Goal: Information Seeking & Learning: Find specific fact

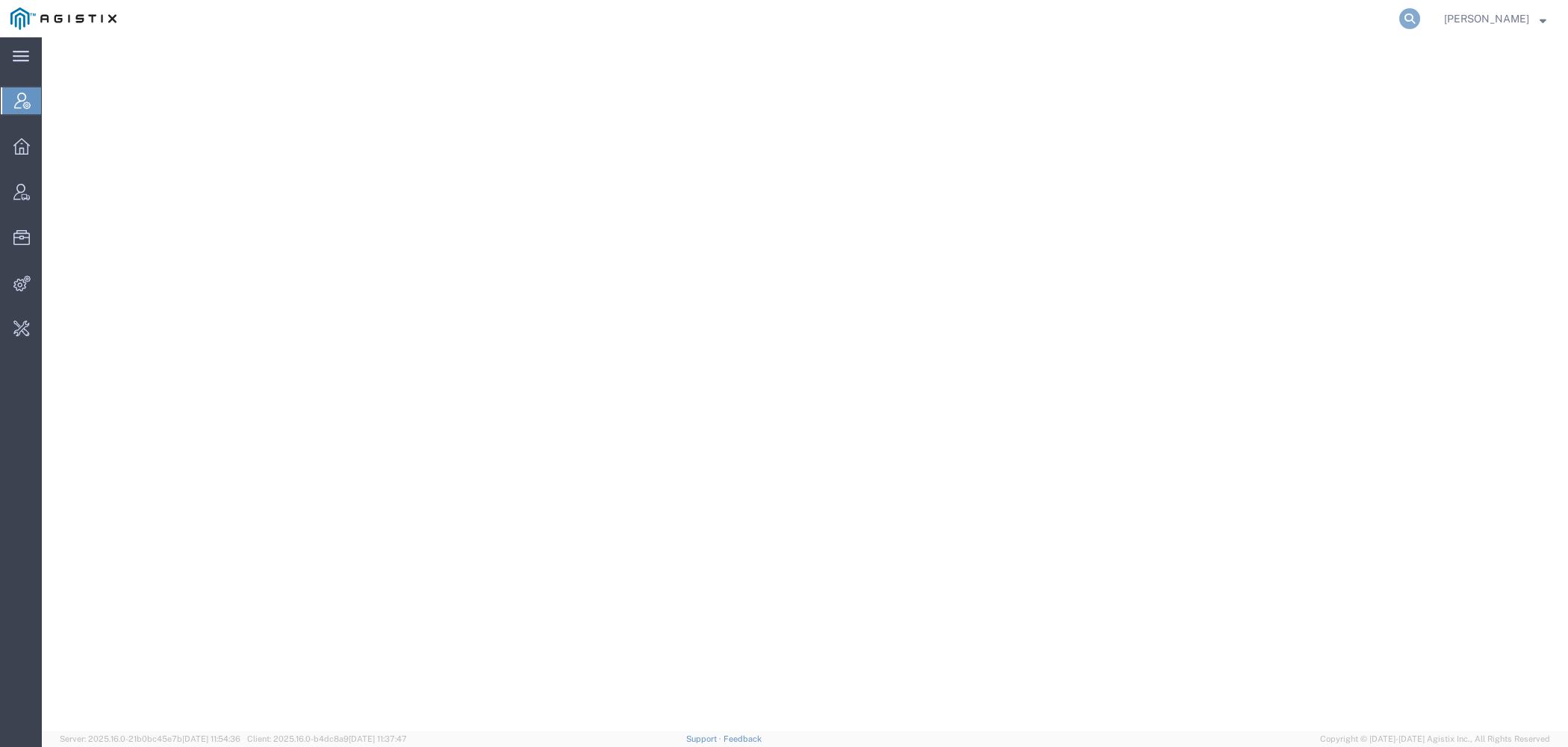
click at [1416, 26] on icon at bounding box center [1409, 19] width 21 height 21
paste input "40959463"
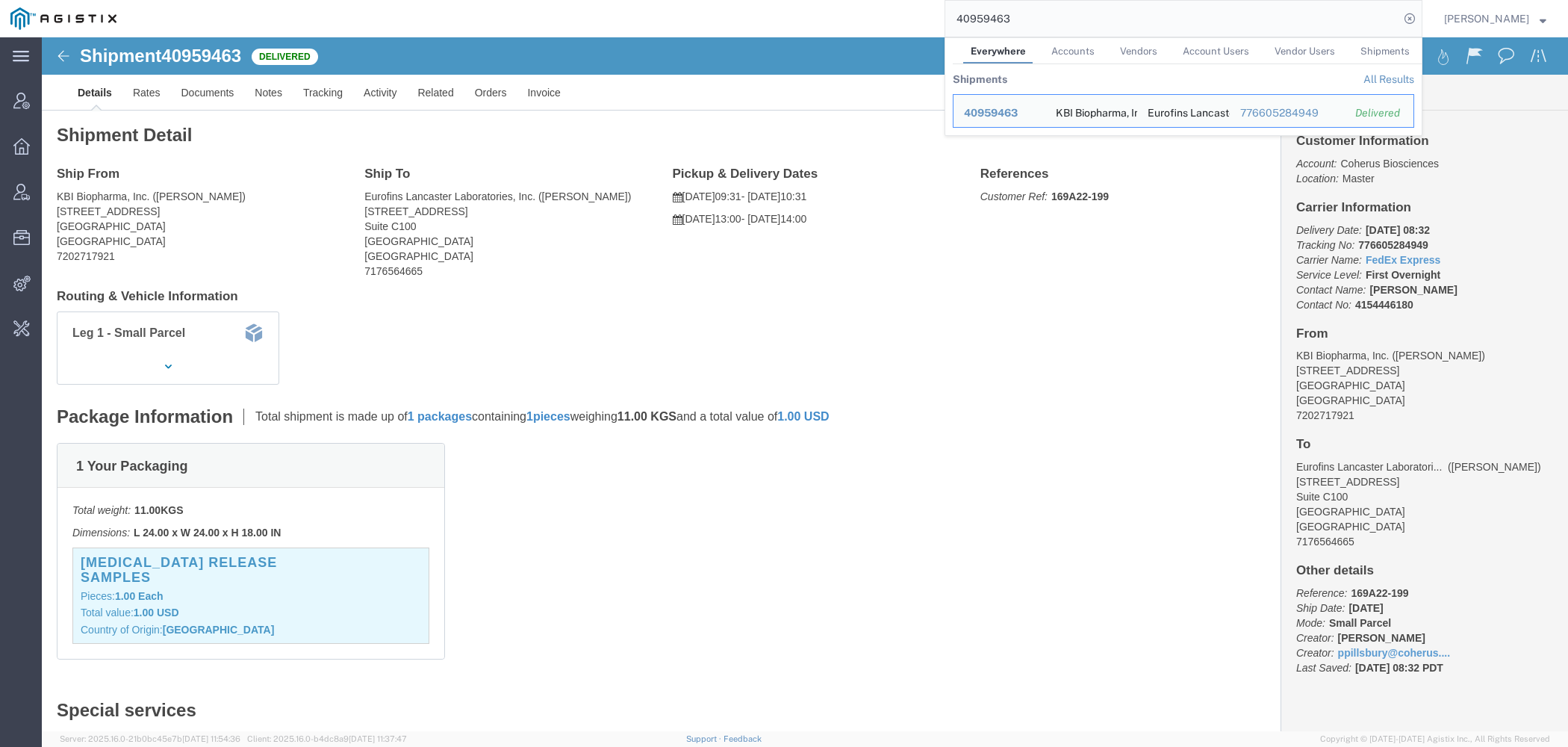
drag, startPoint x: 1032, startPoint y: 19, endPoint x: 611, endPoint y: -16, distance: 422.5
click at [945, 1] on input "40959463" at bounding box center [1172, 18] width 454 height 35
paste input "52368058"
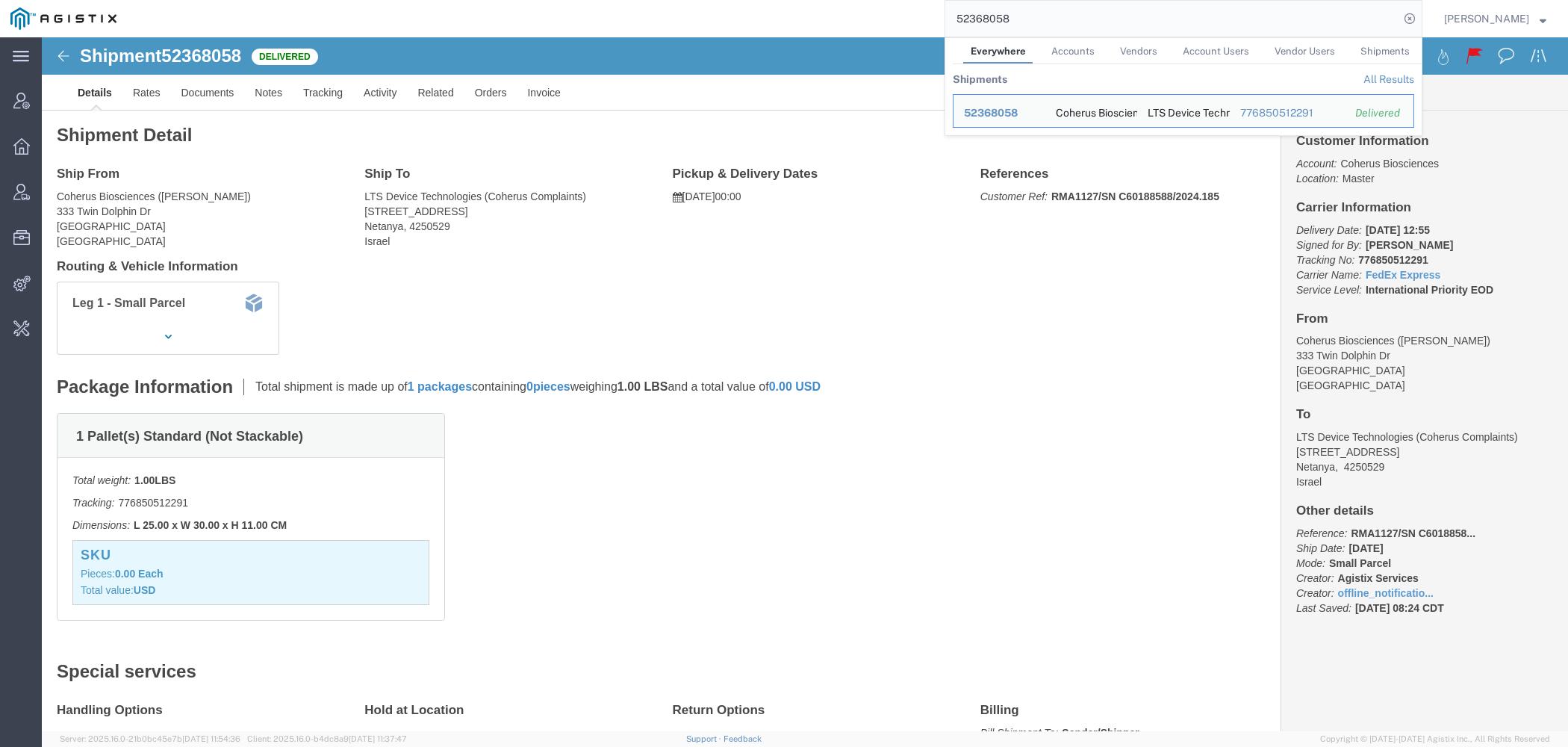
drag, startPoint x: 1016, startPoint y: 16, endPoint x: 613, endPoint y: 11, distance: 403.0
click at [945, 11] on input "52368058" at bounding box center [1172, 18] width 454 height 35
paste input "734119"
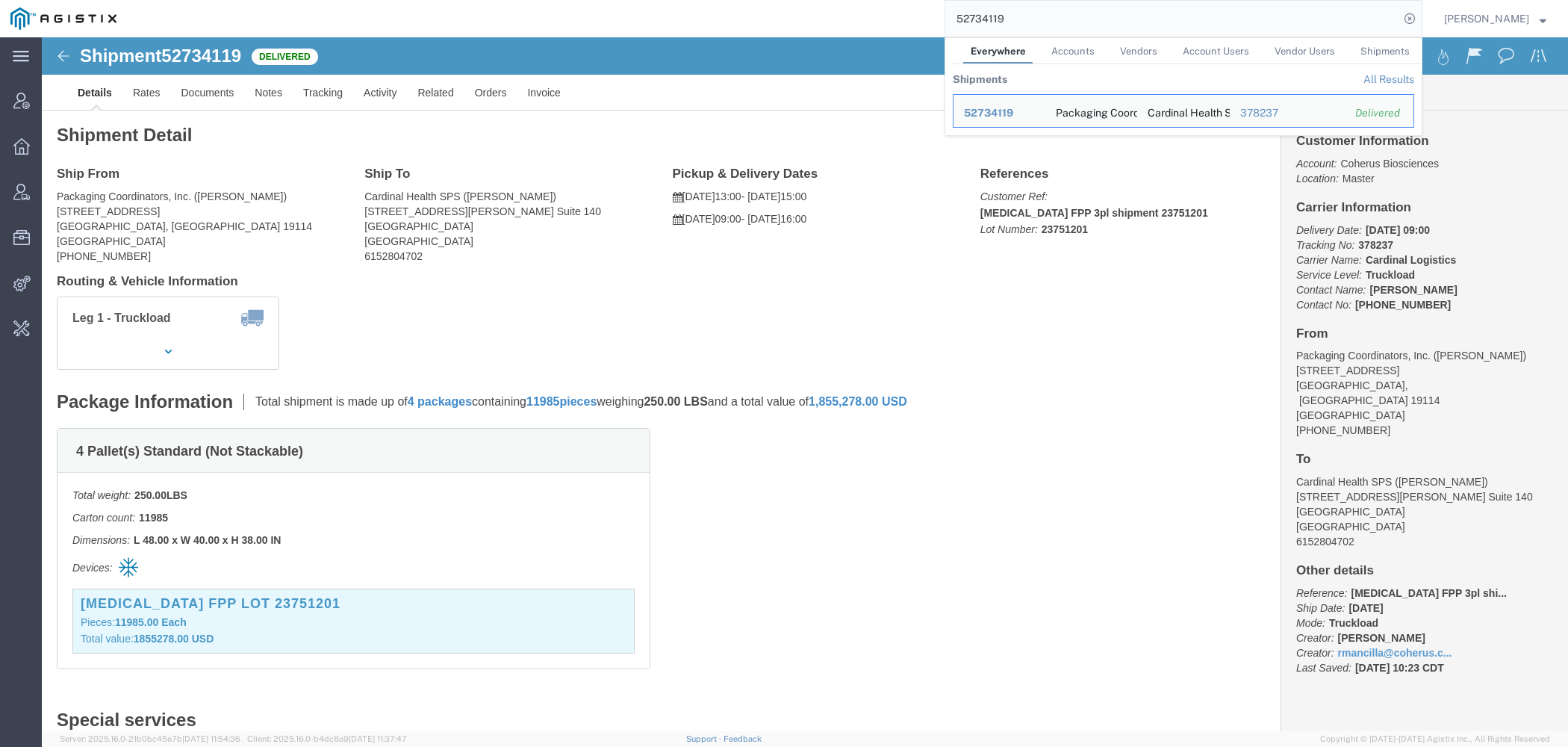
drag, startPoint x: 1009, startPoint y: 17, endPoint x: 767, endPoint y: 4, distance: 242.3
click at [945, 4] on input "52734119" at bounding box center [1172, 18] width 454 height 35
paste input "30177"
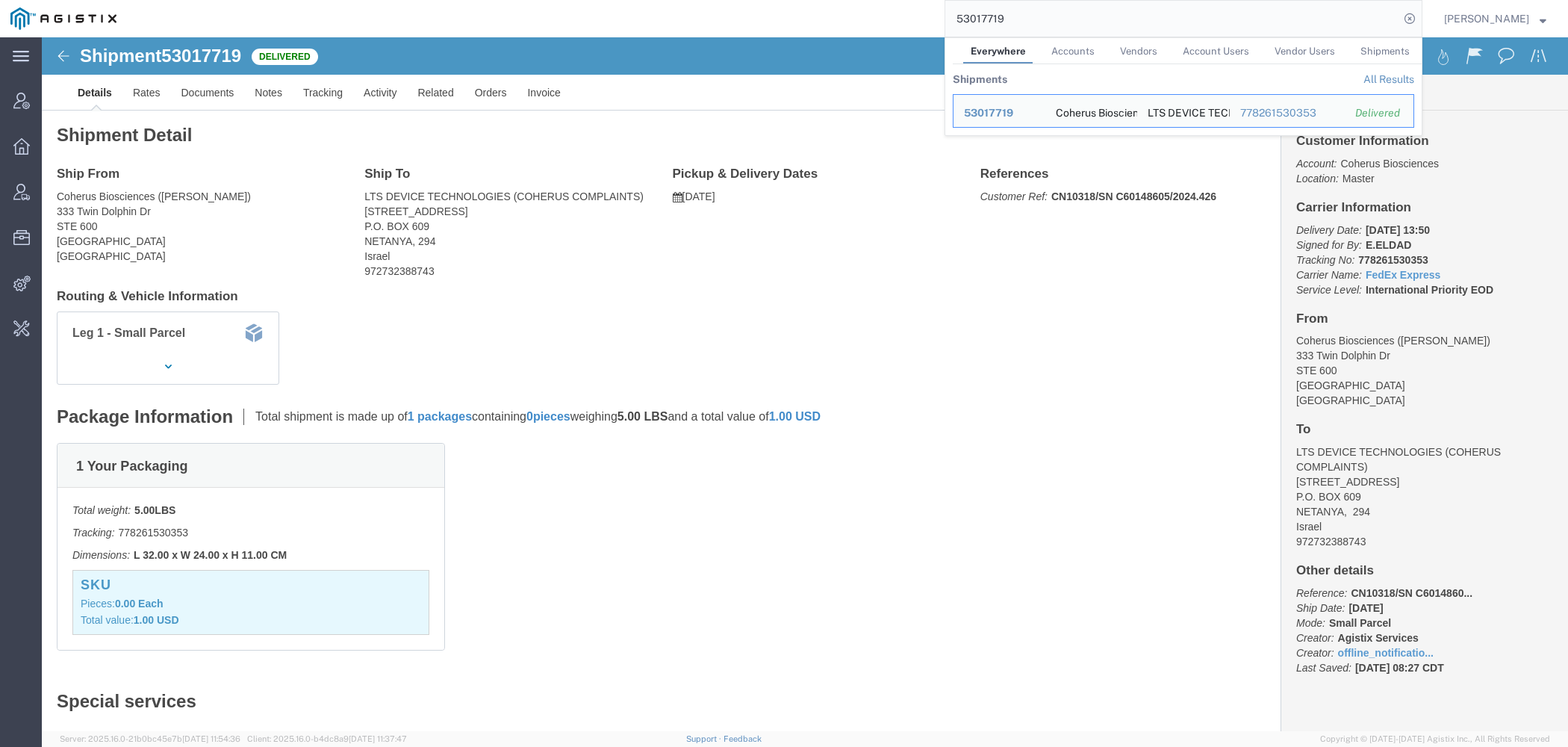
drag, startPoint x: 1031, startPoint y: 25, endPoint x: 757, endPoint y: -9, distance: 276.1
click at [945, 1] on input "53017719" at bounding box center [1172, 18] width 454 height 35
paste input "865975"
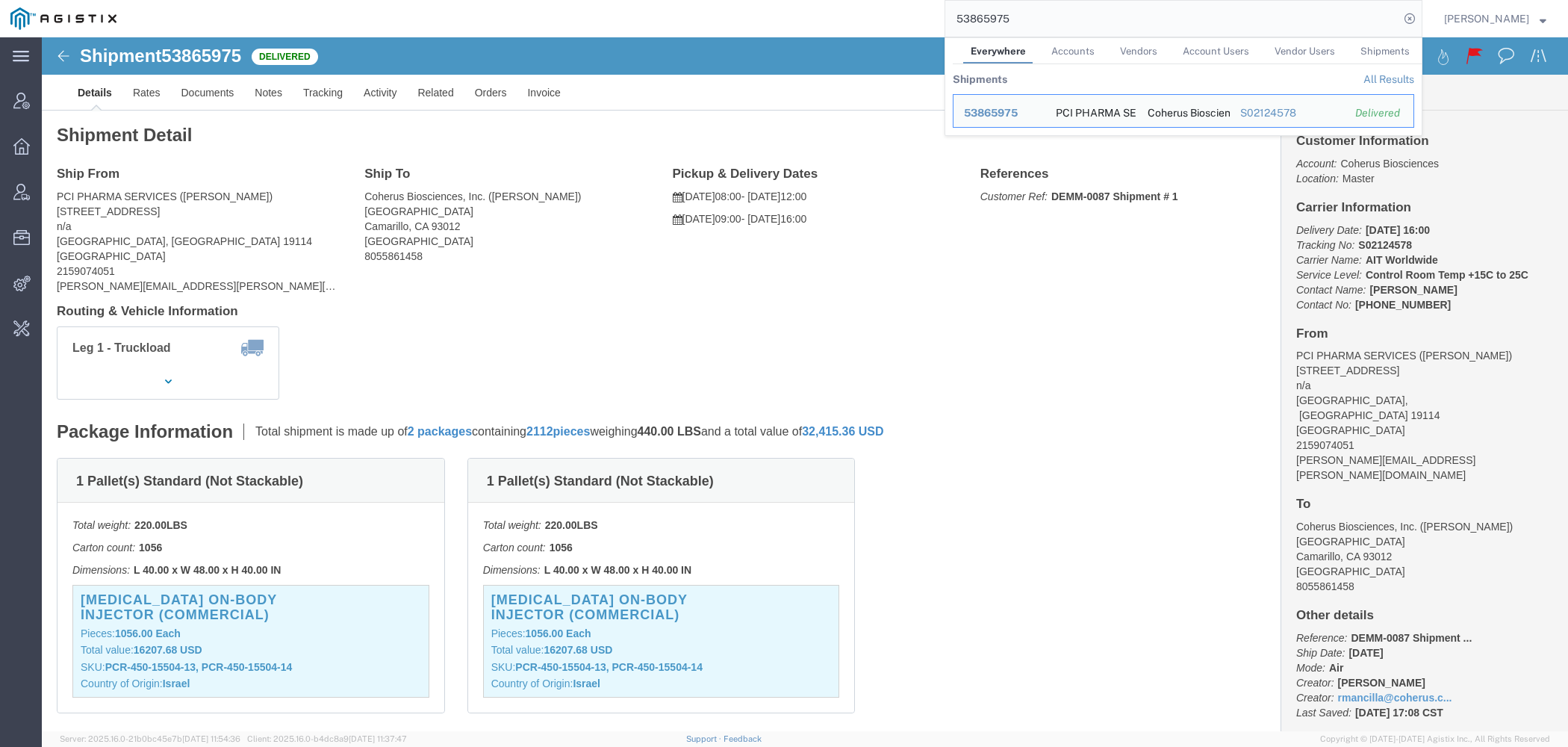
drag, startPoint x: 1043, startPoint y: 10, endPoint x: 593, endPoint y: 11, distance: 450.0
click at [945, 10] on input "53865975" at bounding box center [1172, 18] width 454 height 35
paste input "4502569"
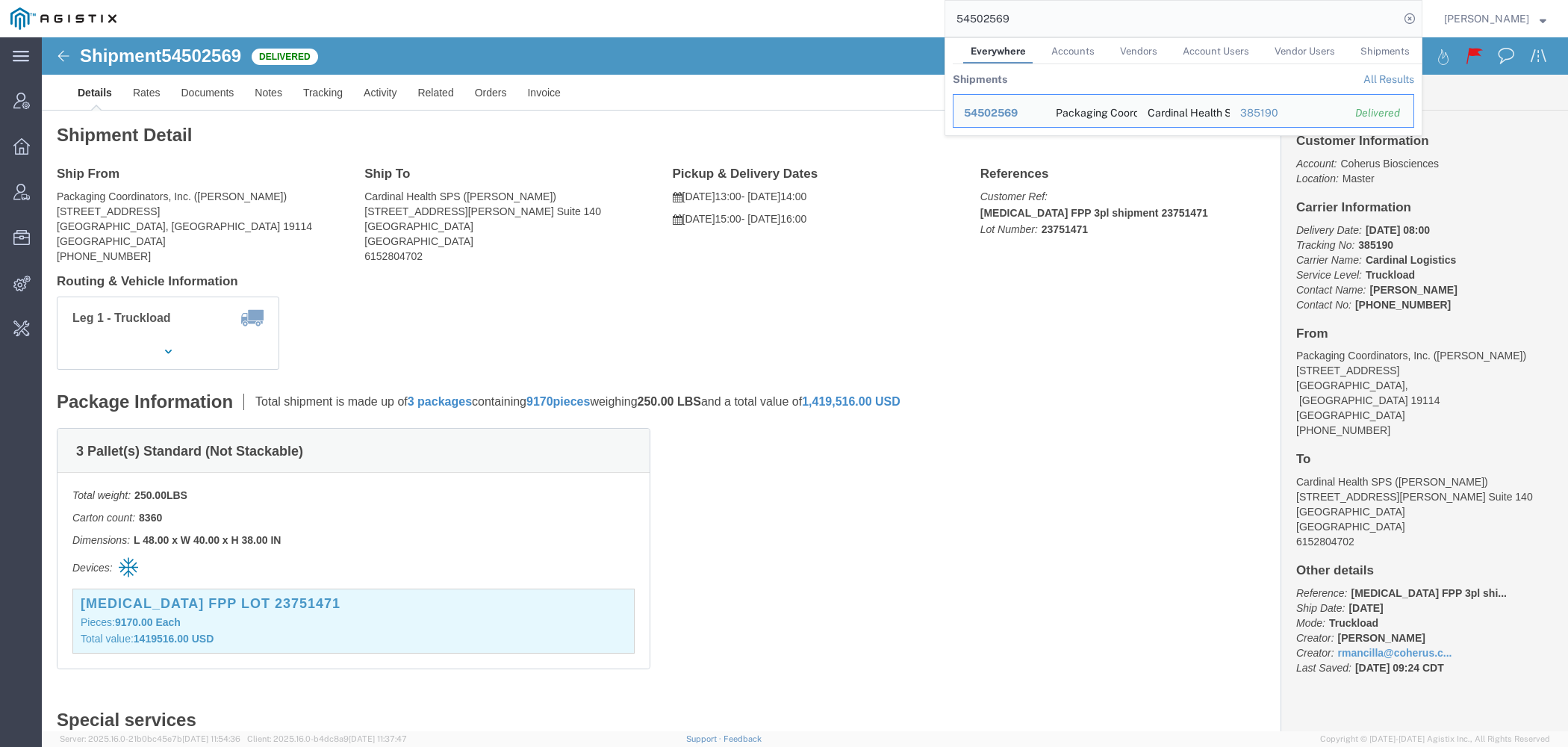
drag, startPoint x: 866, startPoint y: -3, endPoint x: 684, endPoint y: -28, distance: 183.7
click at [945, 1] on input "54502569" at bounding box center [1172, 18] width 454 height 35
paste input "42874176"
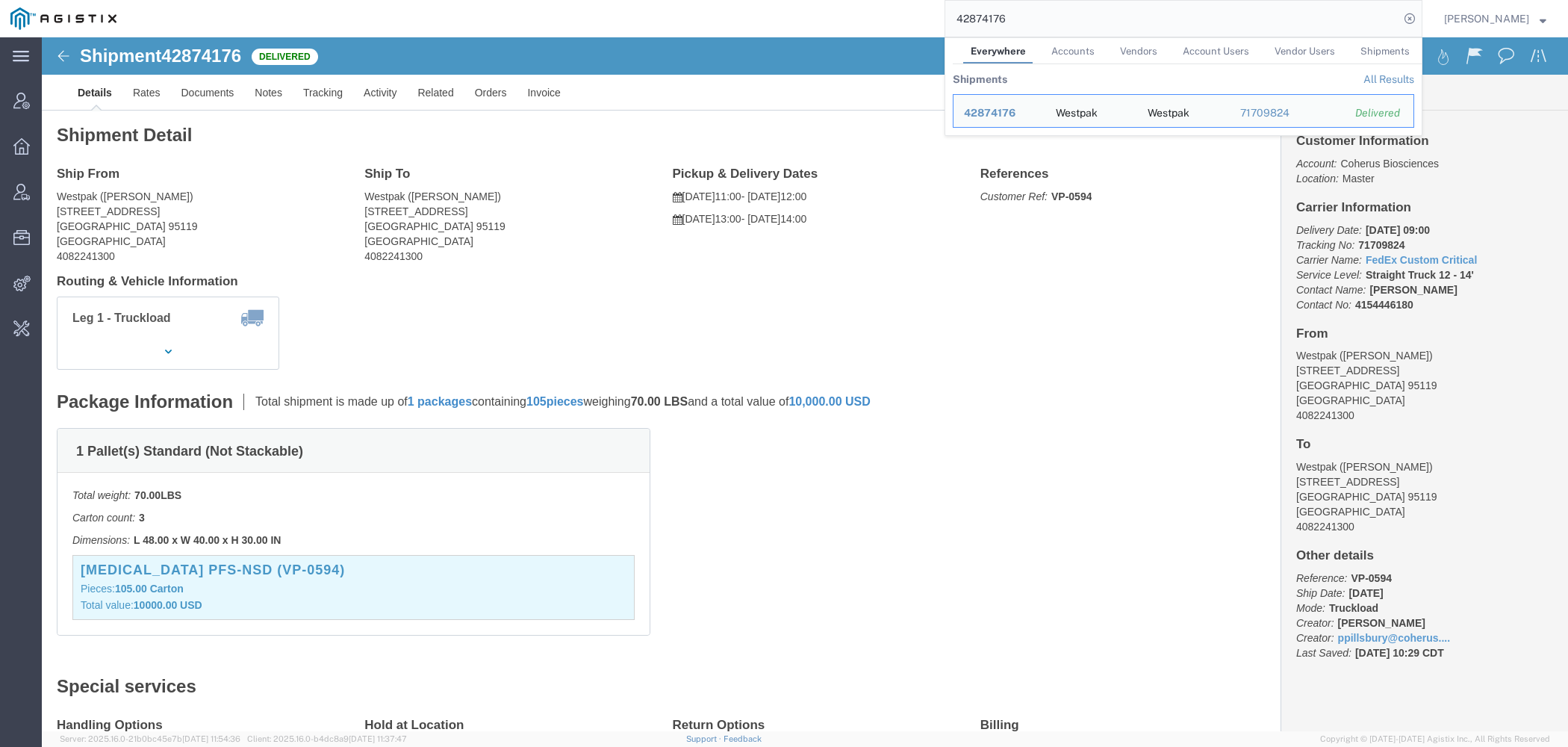
drag, startPoint x: 1031, startPoint y: 18, endPoint x: 700, endPoint y: -3, distance: 331.7
click at [945, 1] on input "42874176" at bounding box center [1172, 18] width 454 height 35
paste input "51736624"
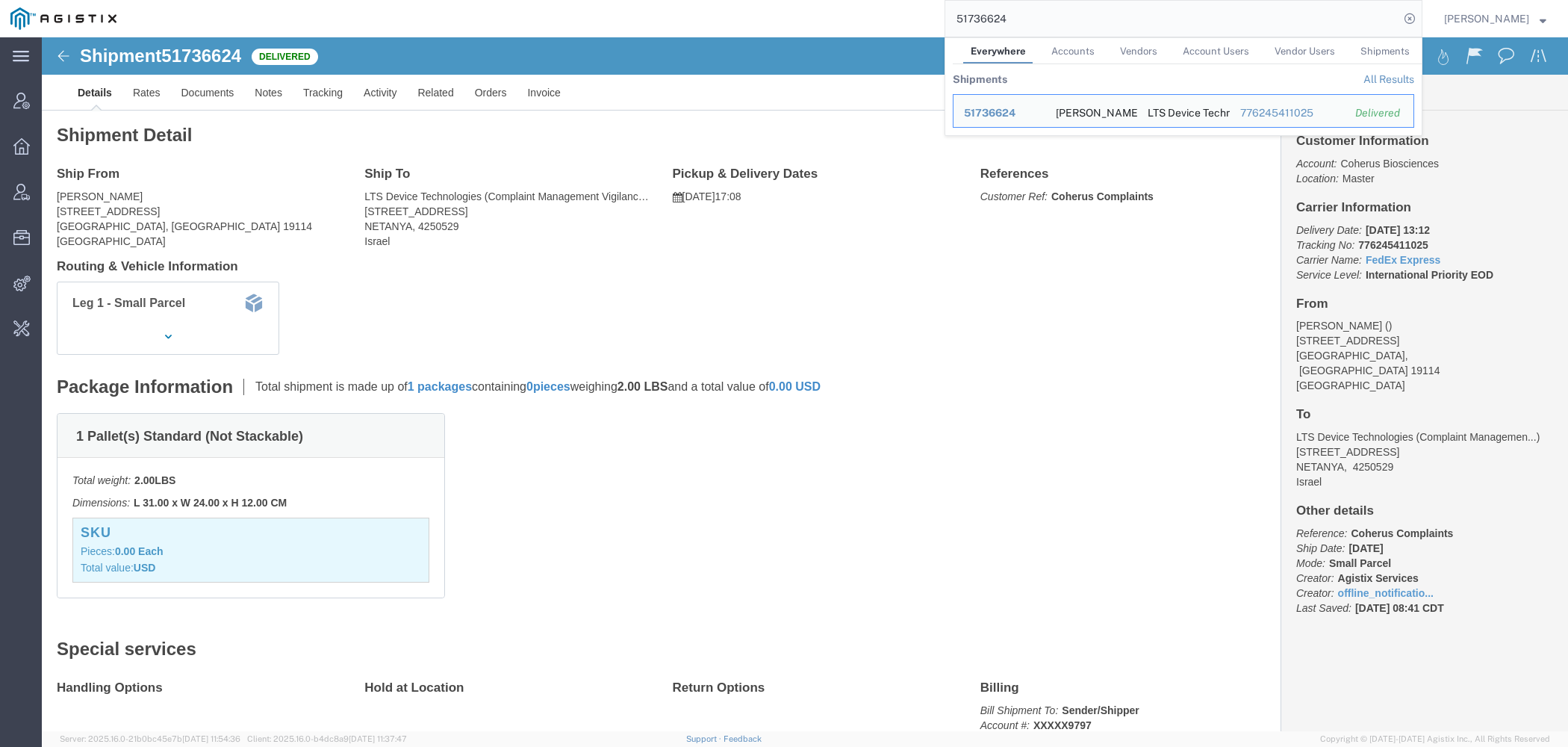
drag, startPoint x: 1056, startPoint y: 23, endPoint x: 770, endPoint y: 15, distance: 286.1
click at [945, 15] on input "51736624" at bounding box center [1172, 18] width 454 height 35
paste input "3635550"
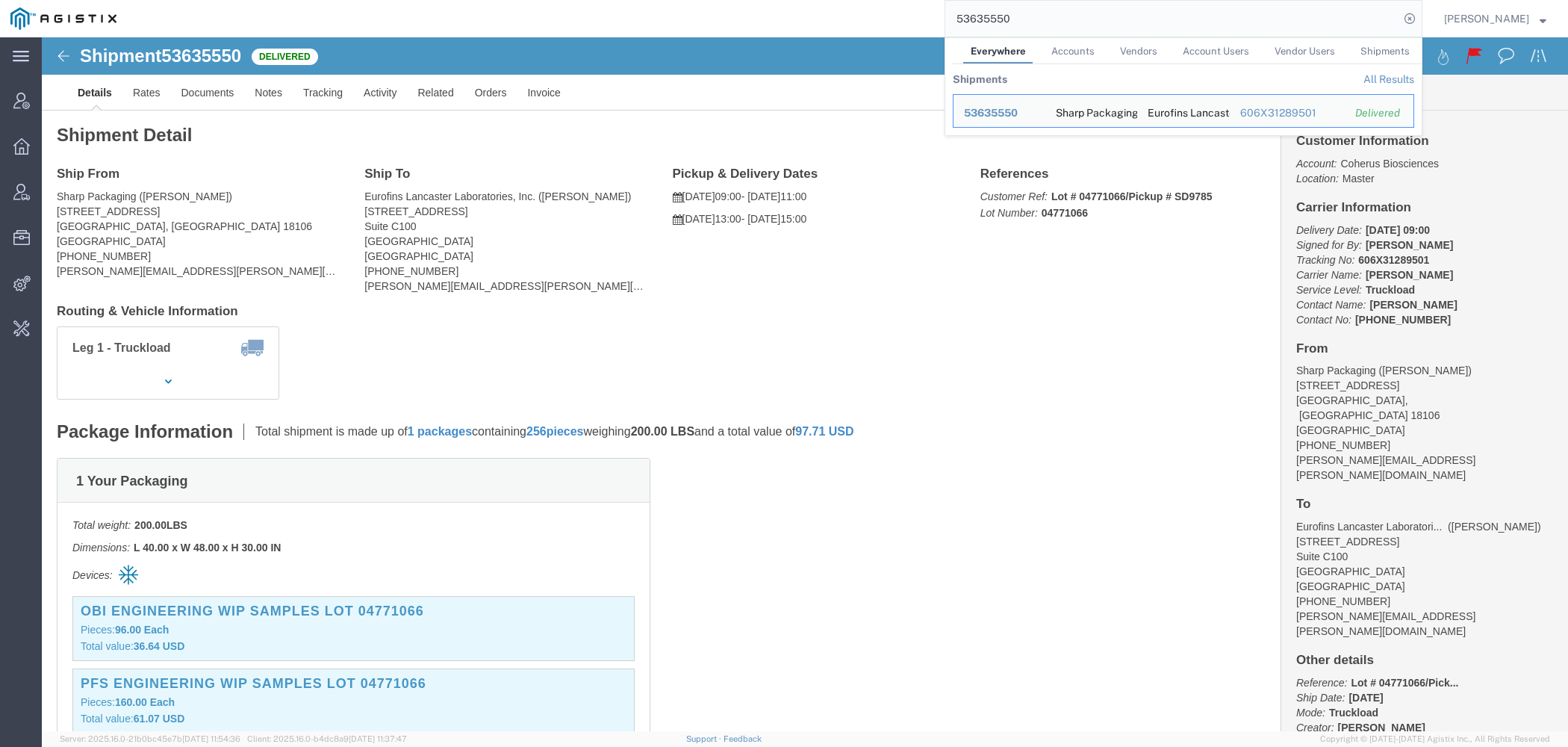
drag, startPoint x: 1039, startPoint y: 31, endPoint x: 882, endPoint y: 28, distance: 157.0
click at [945, 29] on input "53635550" at bounding box center [1172, 18] width 454 height 35
paste input "43928355"
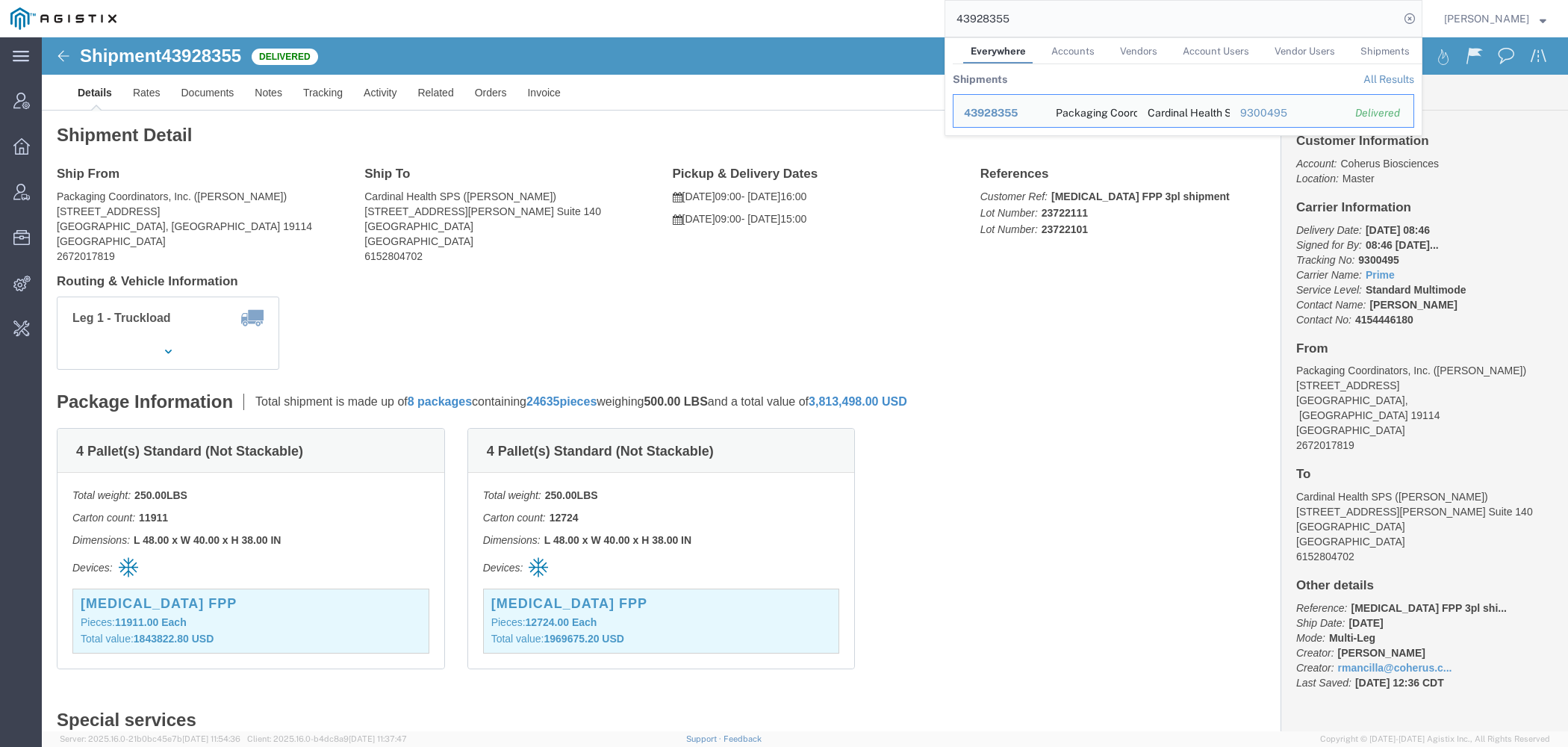
drag, startPoint x: 1029, startPoint y: 22, endPoint x: 711, endPoint y: -3, distance: 319.0
click at [945, 1] on input "43928355" at bounding box center [1172, 18] width 454 height 35
paste input "1459862"
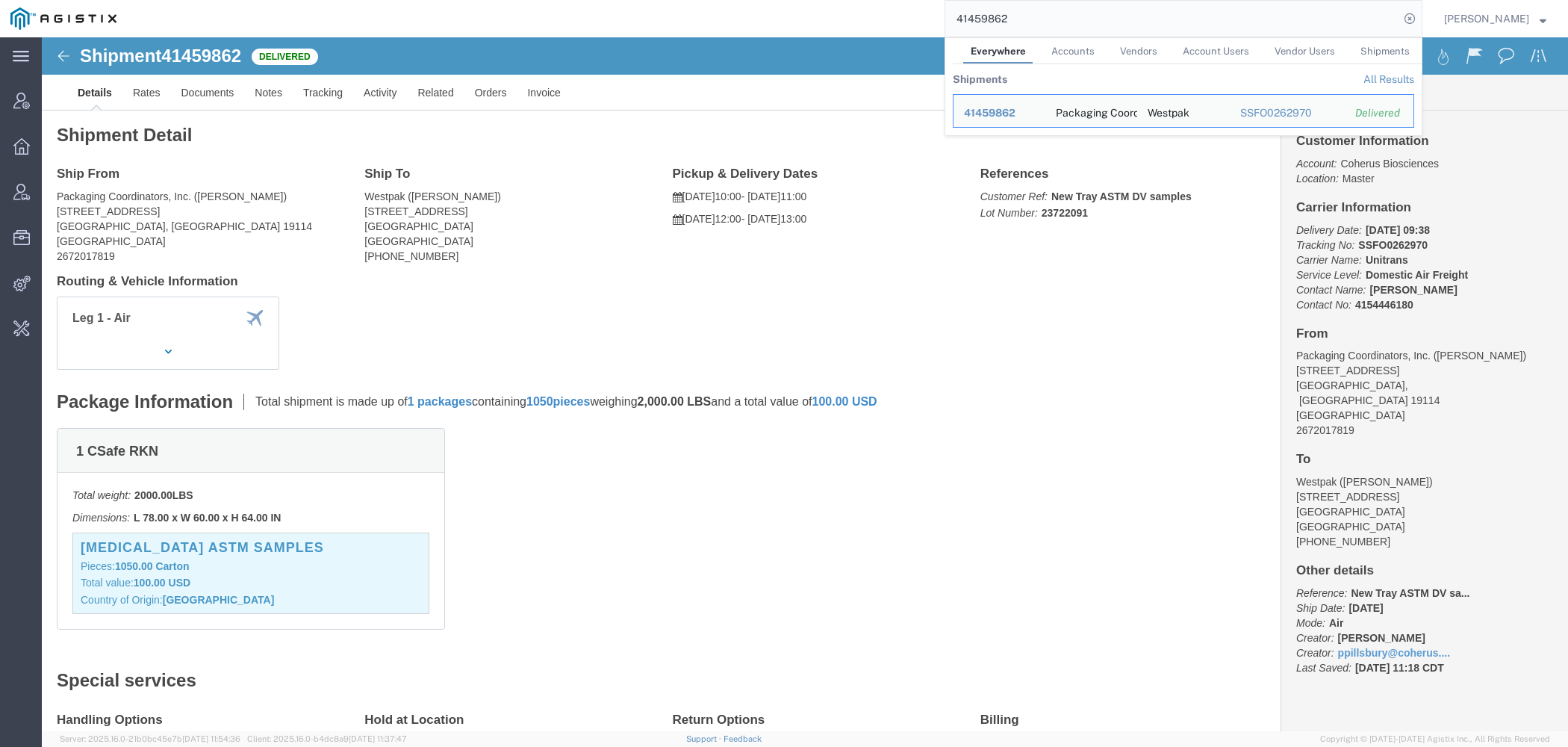
drag, startPoint x: 1022, startPoint y: 17, endPoint x: 620, endPoint y: -38, distance: 405.7
click at [945, 1] on input "41459862" at bounding box center [1172, 18] width 454 height 35
paste input "7445716"
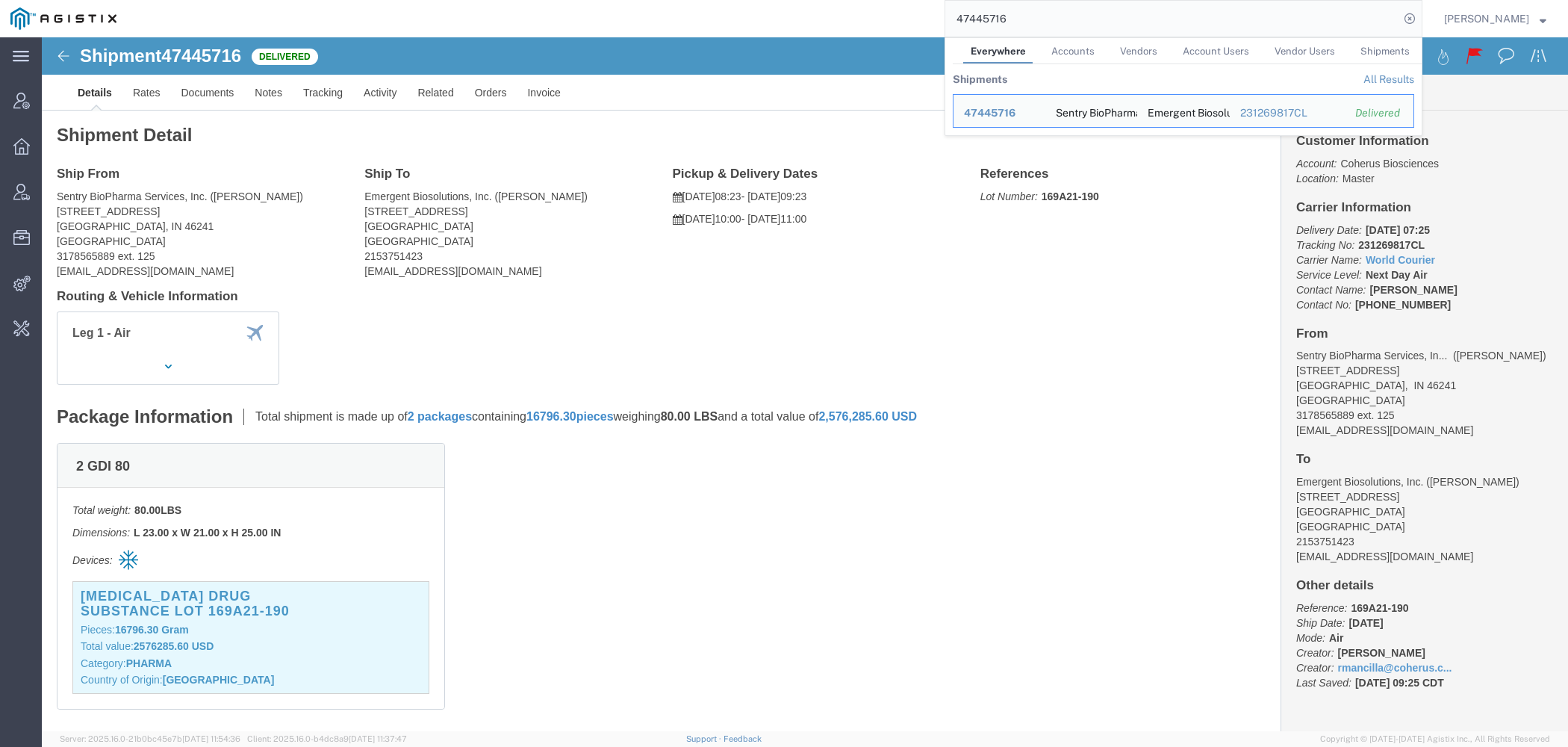
scroll to position [193, 0]
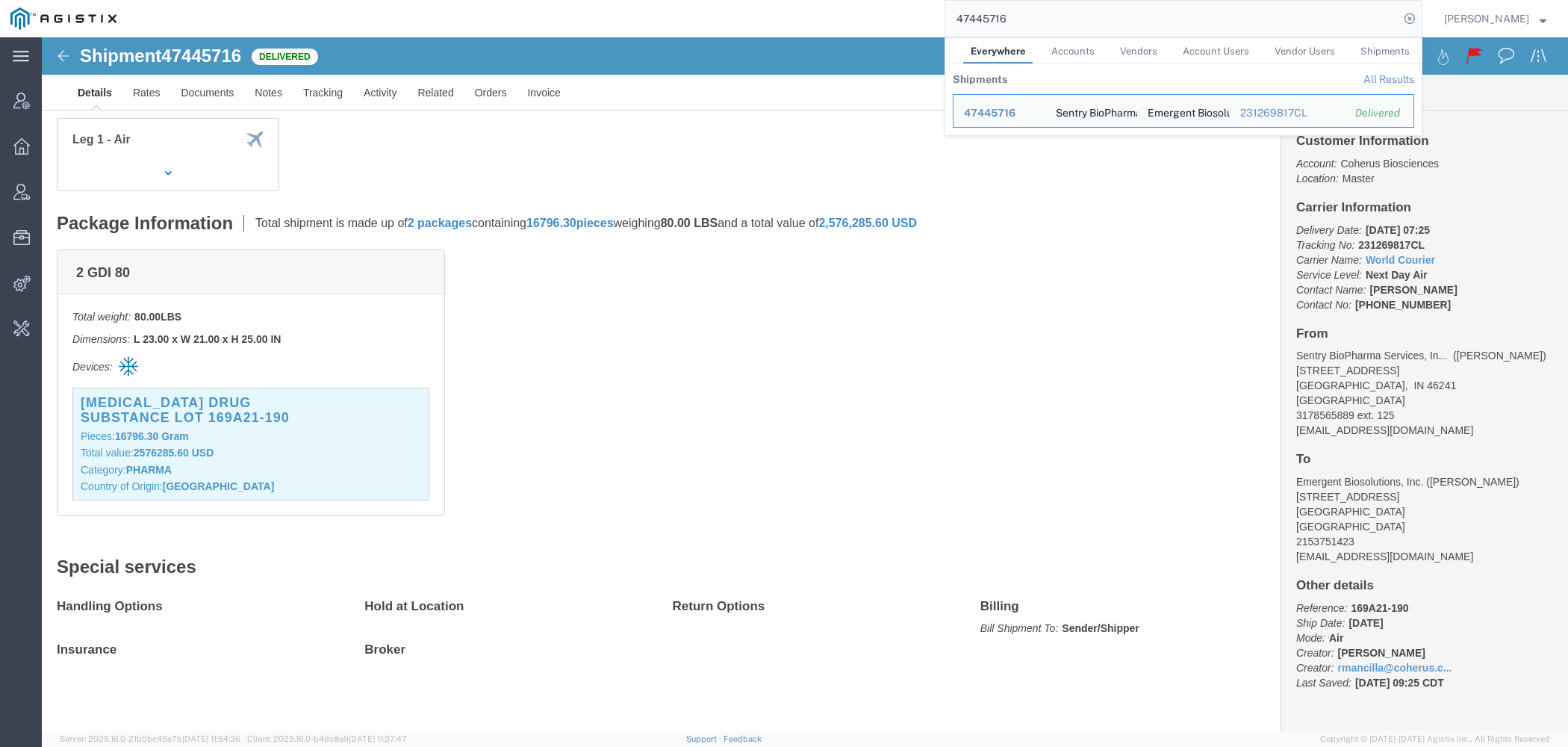
drag, startPoint x: 1014, startPoint y: 20, endPoint x: 741, endPoint y: -59, distance: 284.2
click at [945, 1] on input "47445716" at bounding box center [1172, 18] width 454 height 35
paste input "55185333"
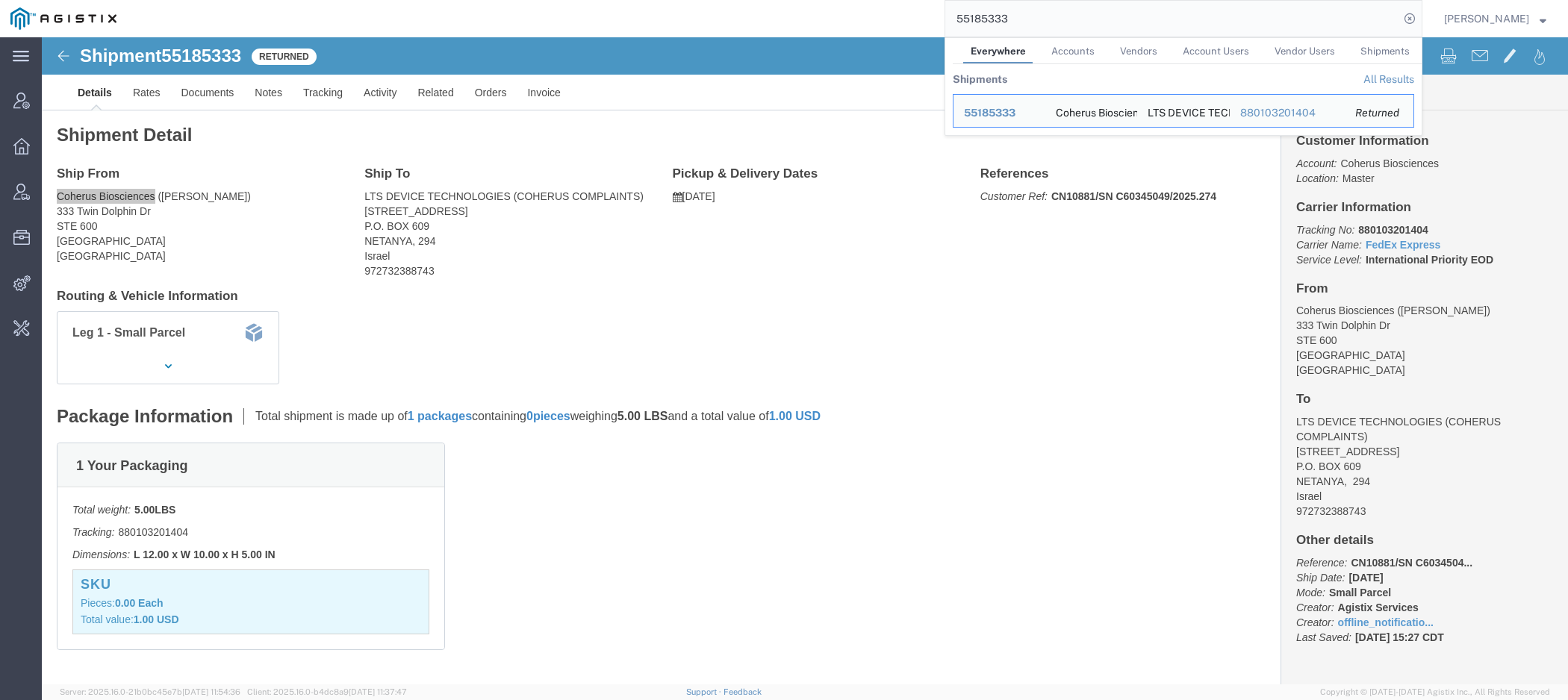
drag, startPoint x: 12, startPoint y: 158, endPoint x: 109, endPoint y: 154, distance: 97.1
click div "Ship From Coherus Biosciences ([PERSON_NAME]) [STREET_ADDRESS][PERSON_NAME]"
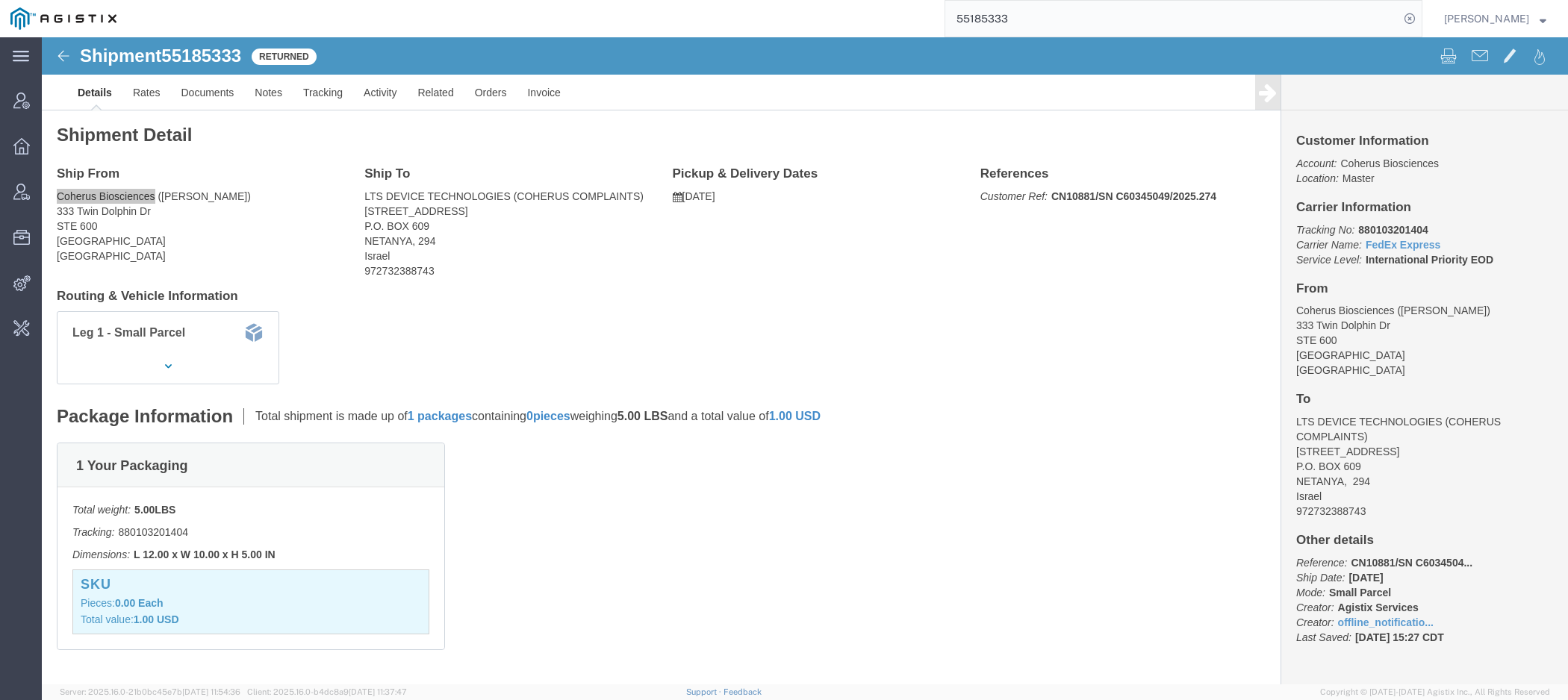
copy address "Coherus Biosciences"
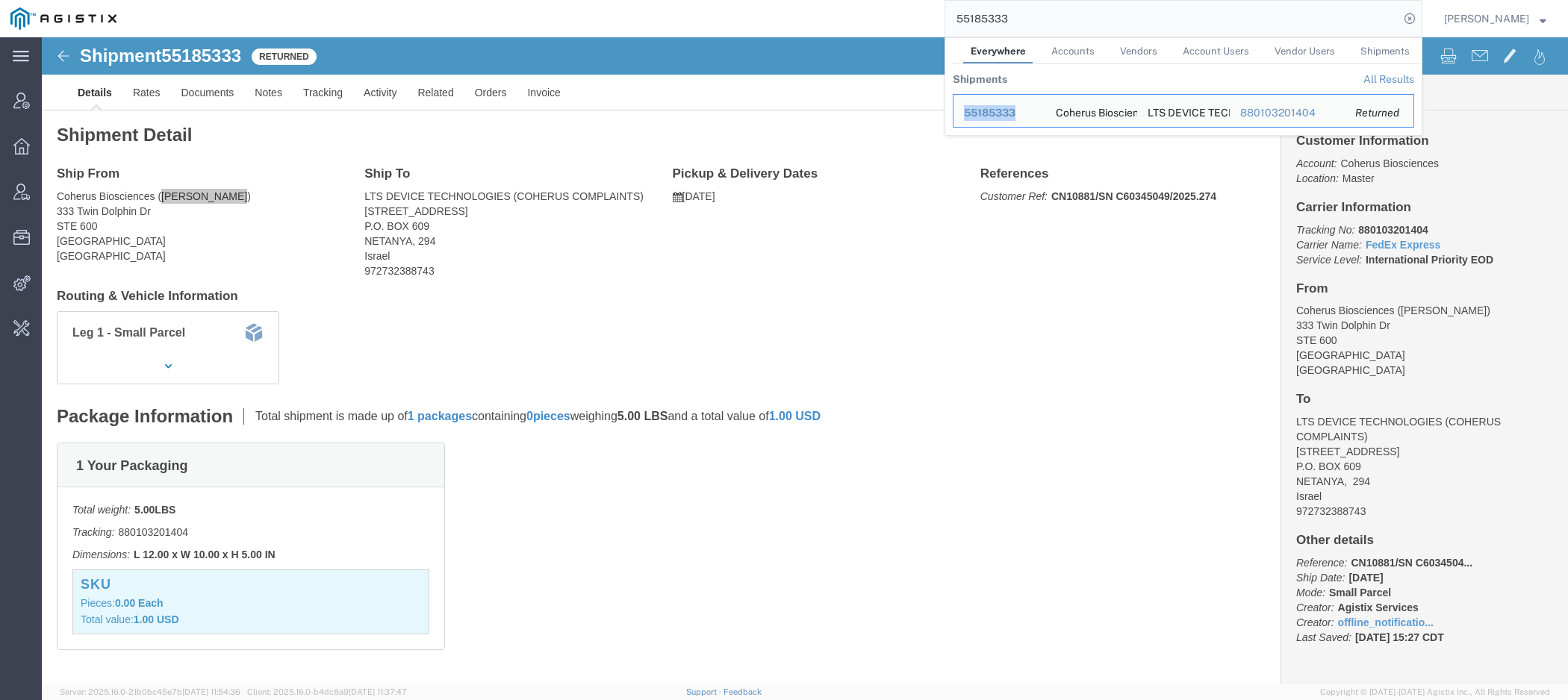
drag, startPoint x: 120, startPoint y: 159, endPoint x: 185, endPoint y: 159, distance: 65.0
click address "Coherus Biosciences ([PERSON_NAME]) [STREET_ADDRESS]"
drag, startPoint x: 1029, startPoint y: 20, endPoint x: 774, endPoint y: -17, distance: 257.7
click at [945, 1] on input "55185333" at bounding box center [1172, 18] width 454 height 35
paste input "332809"
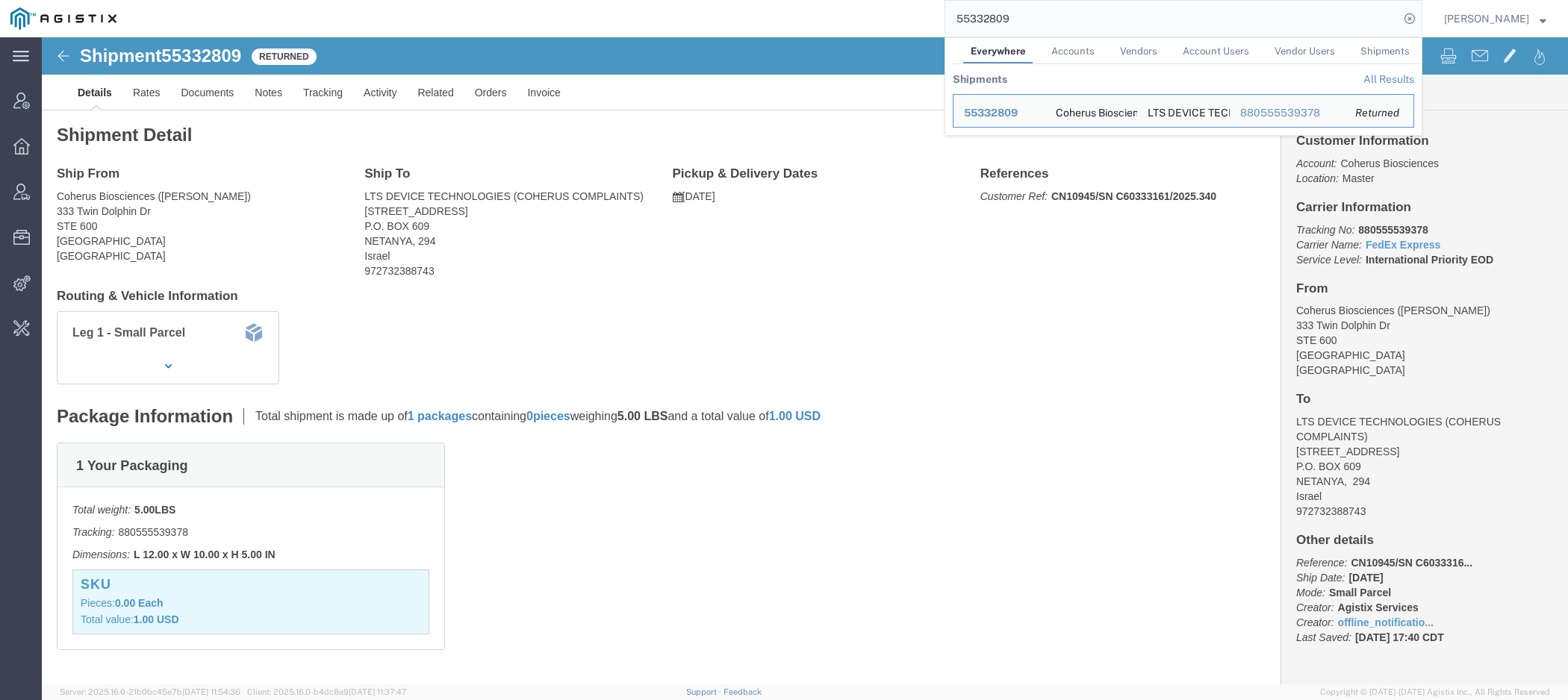
drag, startPoint x: 1045, startPoint y: 29, endPoint x: 840, endPoint y: -18, distance: 210.3
click at [945, 1] on input "55332809" at bounding box center [1172, 18] width 454 height 35
paste input "1182061"
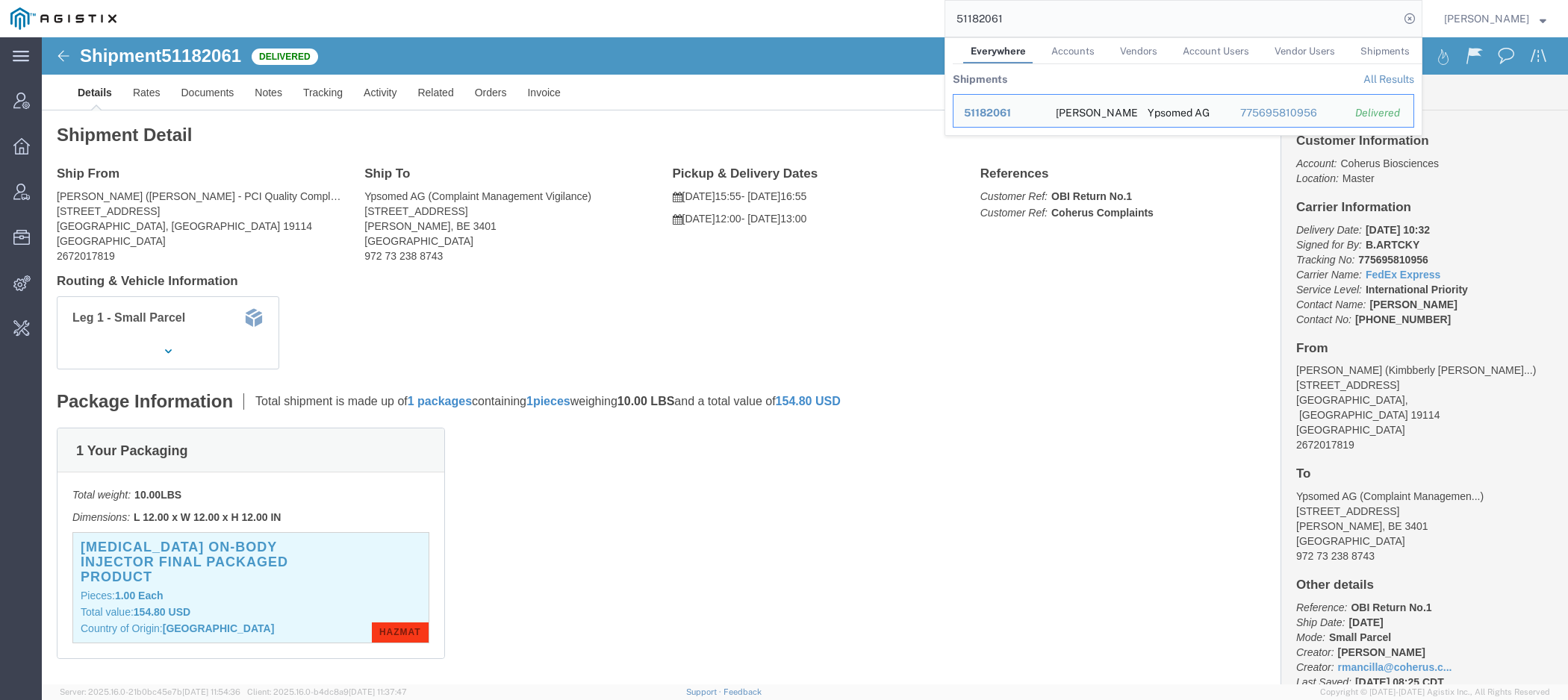
drag, startPoint x: 1022, startPoint y: 24, endPoint x: 721, endPoint y: -52, distance: 310.4
click at [945, 1] on input "51182061" at bounding box center [1172, 18] width 454 height 35
paste input "44283664"
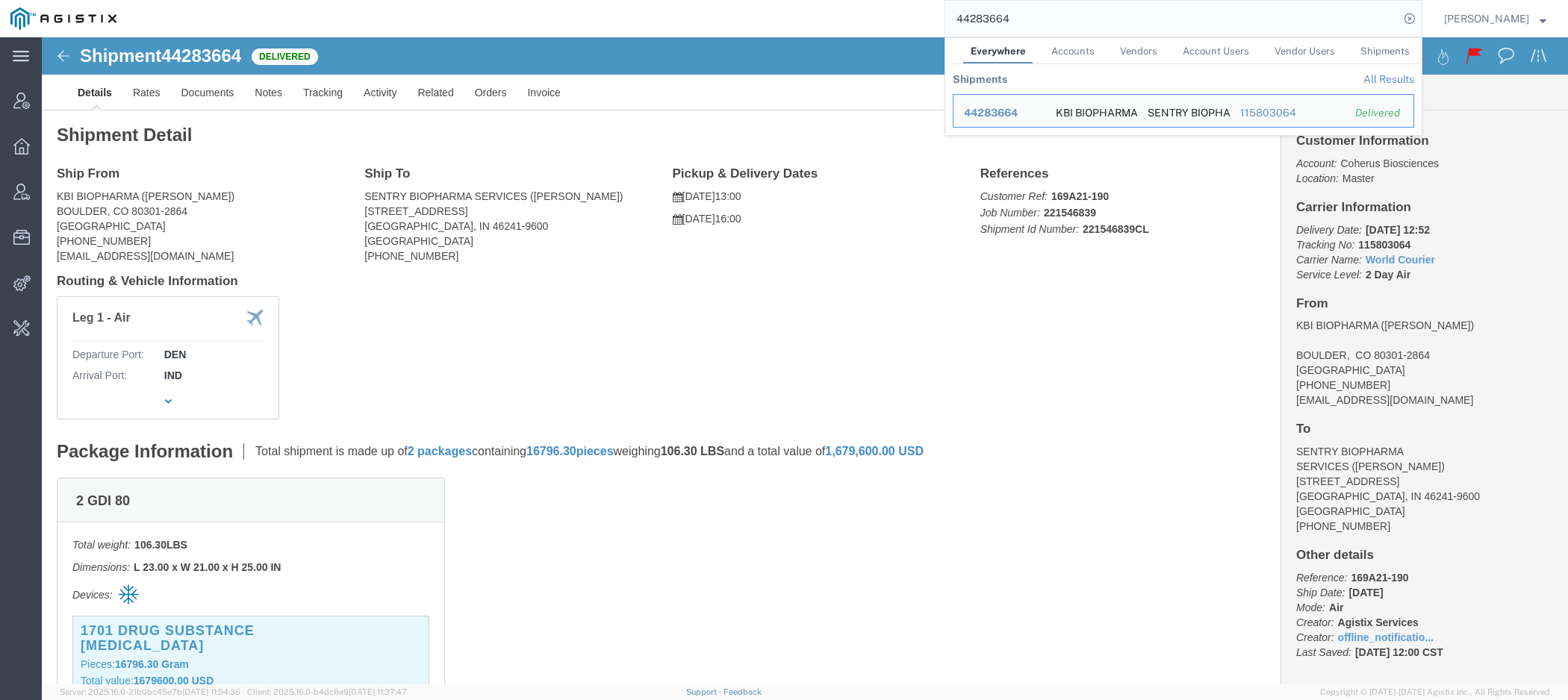
drag, startPoint x: 1018, startPoint y: 20, endPoint x: 709, endPoint y: -1, distance: 309.7
click at [945, 1] on input "44283664" at bounding box center [1172, 18] width 454 height 35
paste input "55185333"
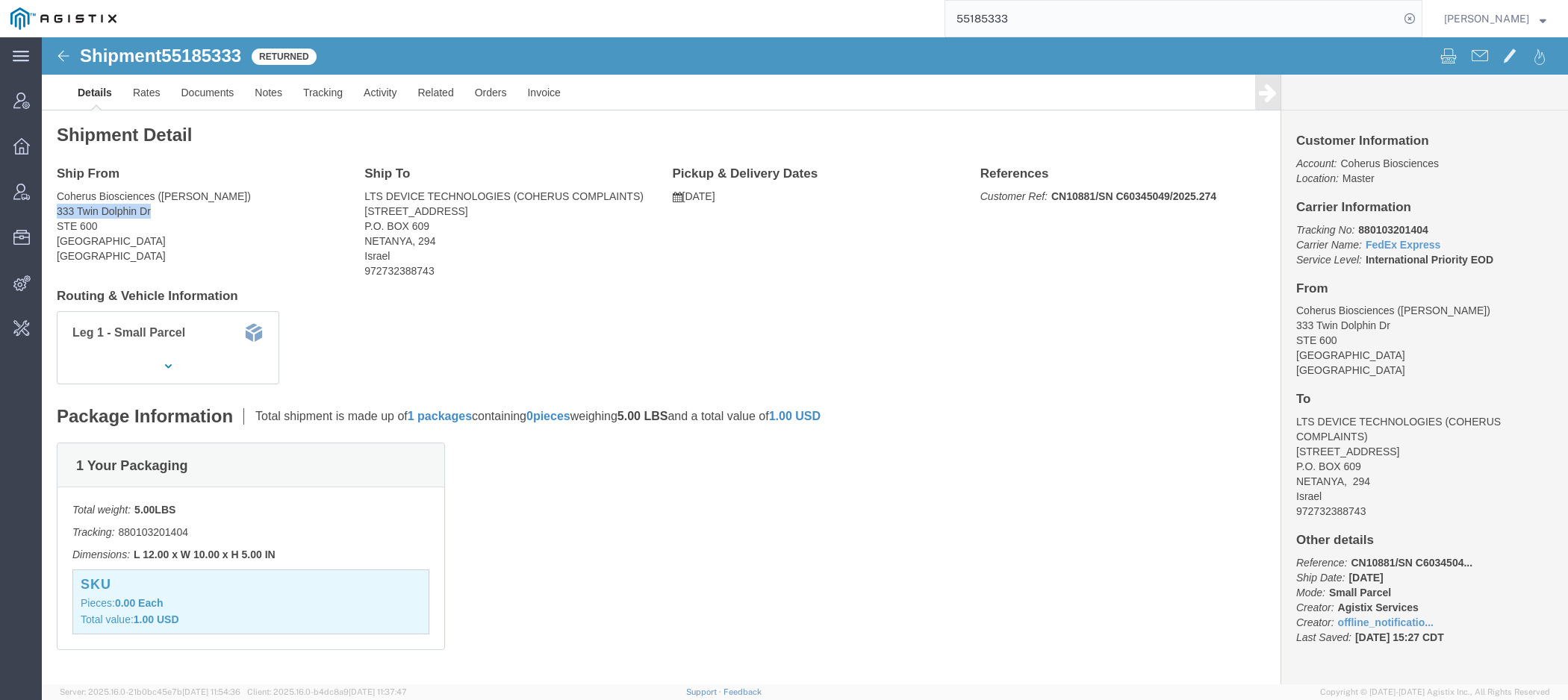
drag, startPoint x: 17, startPoint y: 174, endPoint x: 172, endPoint y: 171, distance: 155.0
click address "Coherus Biosciences ([PERSON_NAME]) [STREET_ADDRESS]"
copy address "333 Twin Dolphin Dr"
drag, startPoint x: 1023, startPoint y: 19, endPoint x: 759, endPoint y: -61, distance: 275.9
click at [945, 1] on input "55185333" at bounding box center [1172, 18] width 454 height 35
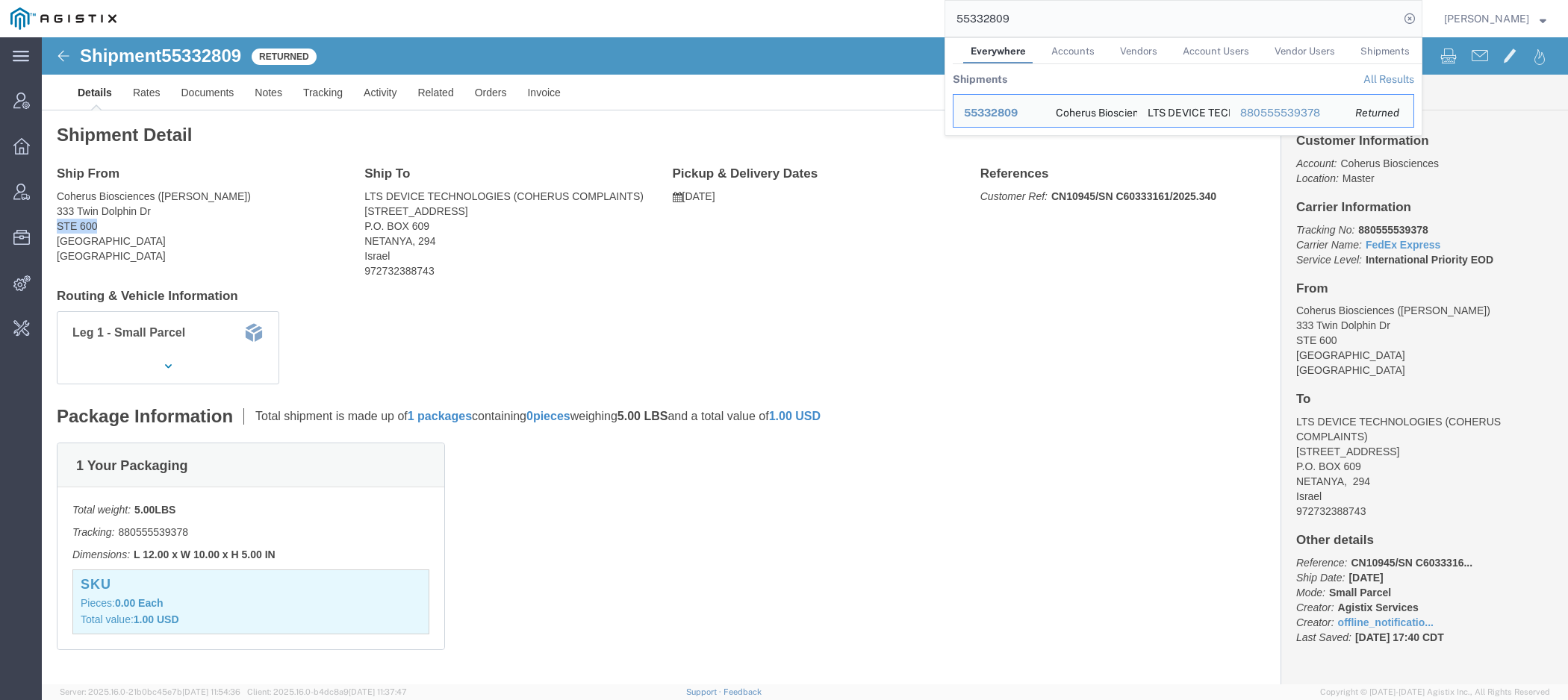
drag, startPoint x: 18, startPoint y: 186, endPoint x: 83, endPoint y: 185, distance: 65.0
click address "Coherus Biosciences ([PERSON_NAME]) [STREET_ADDRESS]"
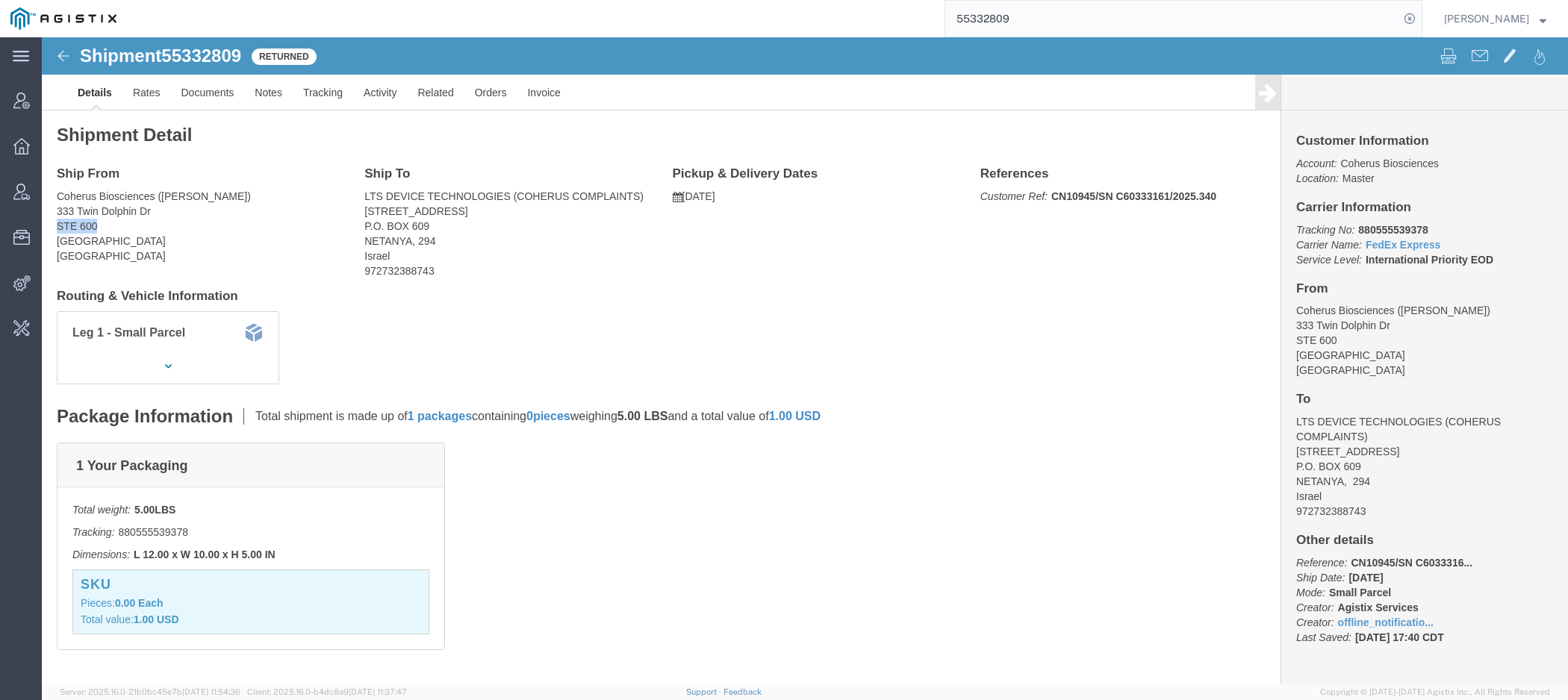
copy address "STE 600"
click address "Coherus Biosciences ([PERSON_NAME]) [STREET_ADDRESS]"
copy address "[GEOGRAPHIC_DATA], [GEOGRAPHIC_DATA]"
drag, startPoint x: 477, startPoint y: 156, endPoint x: 597, endPoint y: 157, distance: 120.0
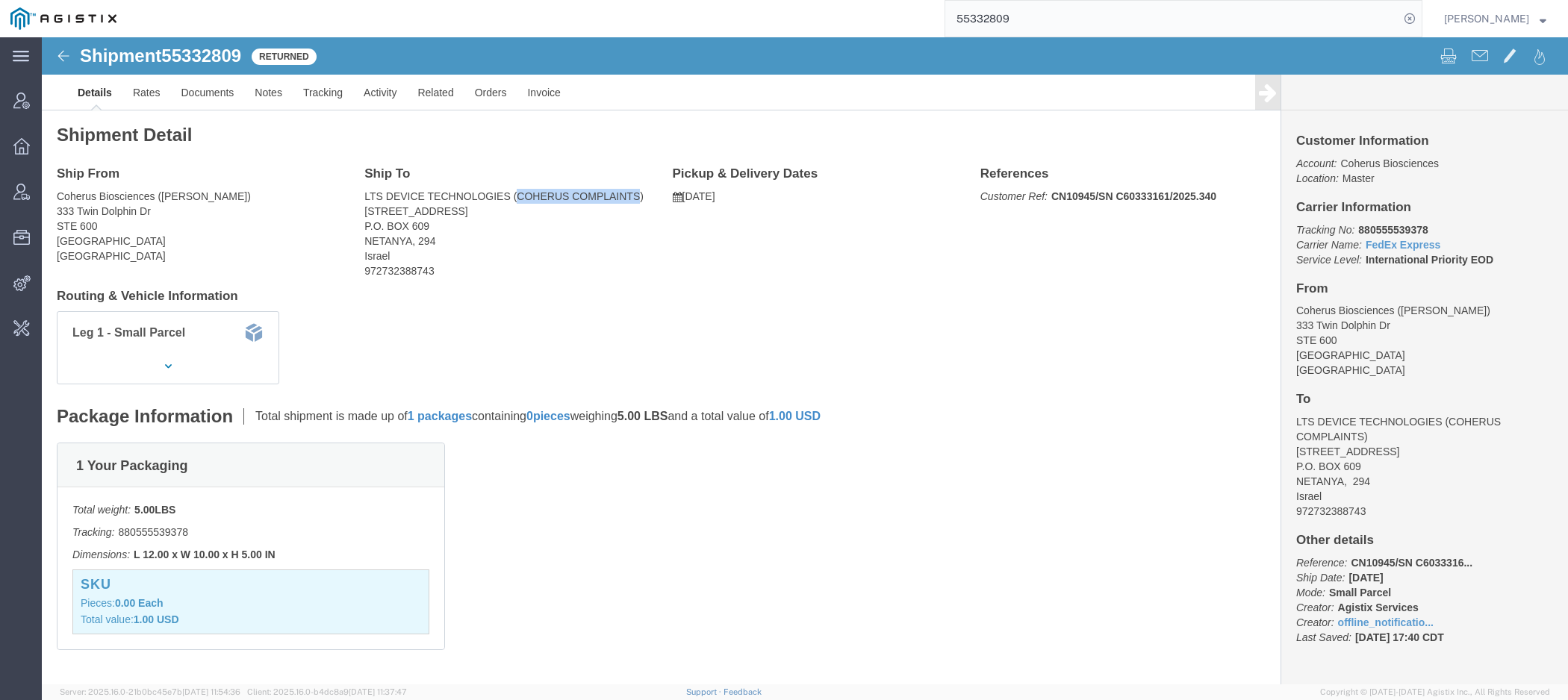
click address "LTS DEVICE TECHNOLOGIES (COHERUS COMPLAINTS) [STREET_ADDRESS] P.O. [STREET_ADDR…"
copy address "COHERUS COMPLAINTS"
drag, startPoint x: 324, startPoint y: 174, endPoint x: 423, endPoint y: 169, distance: 99.1
click address "LTS DEVICE TECHNOLOGIES (COHERUS COMPLAINTS) [STREET_ADDRESS] P.O. [STREET_ADDR…"
copy address "29 YAD HARUZIM ST"
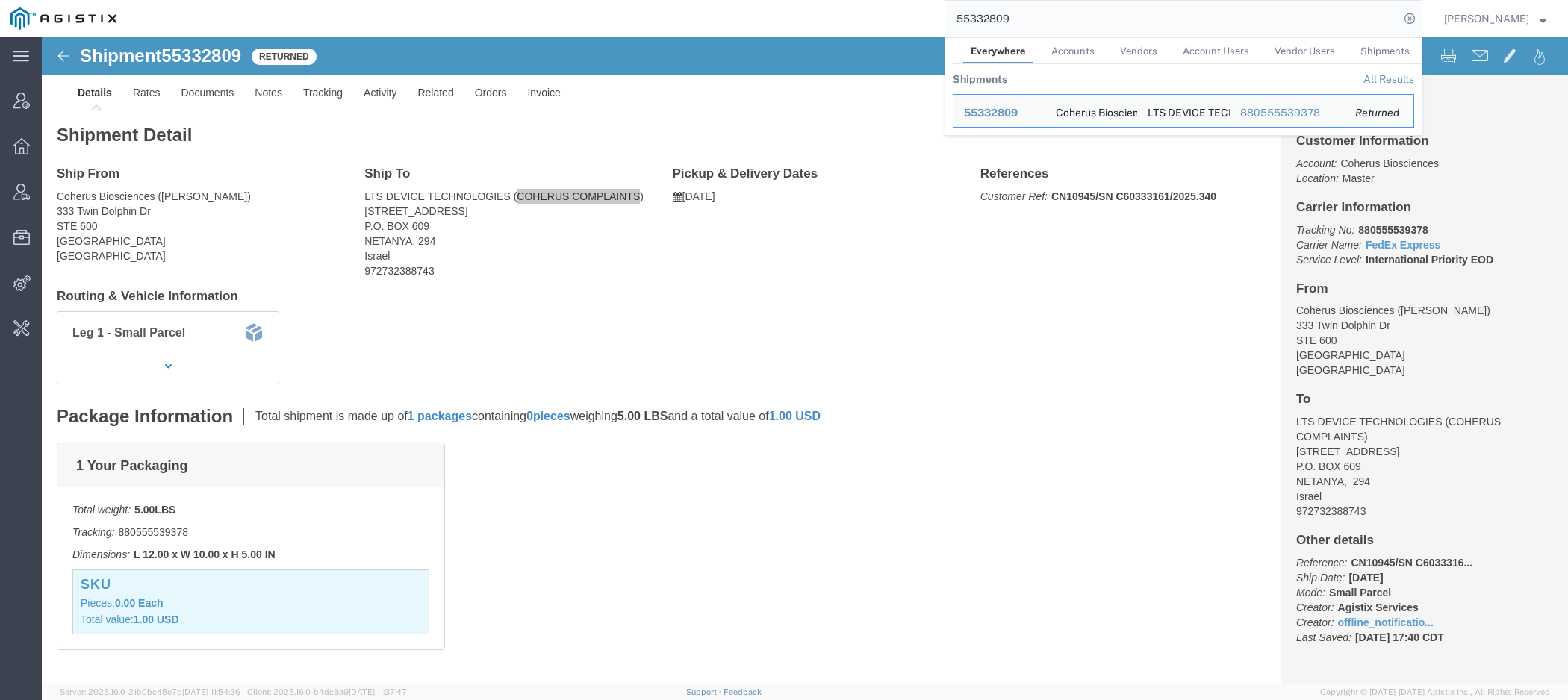
drag, startPoint x: 1067, startPoint y: 20, endPoint x: 484, endPoint y: 20, distance: 583.0
click at [945, 20] on input "55332809" at bounding box center [1172, 18] width 454 height 35
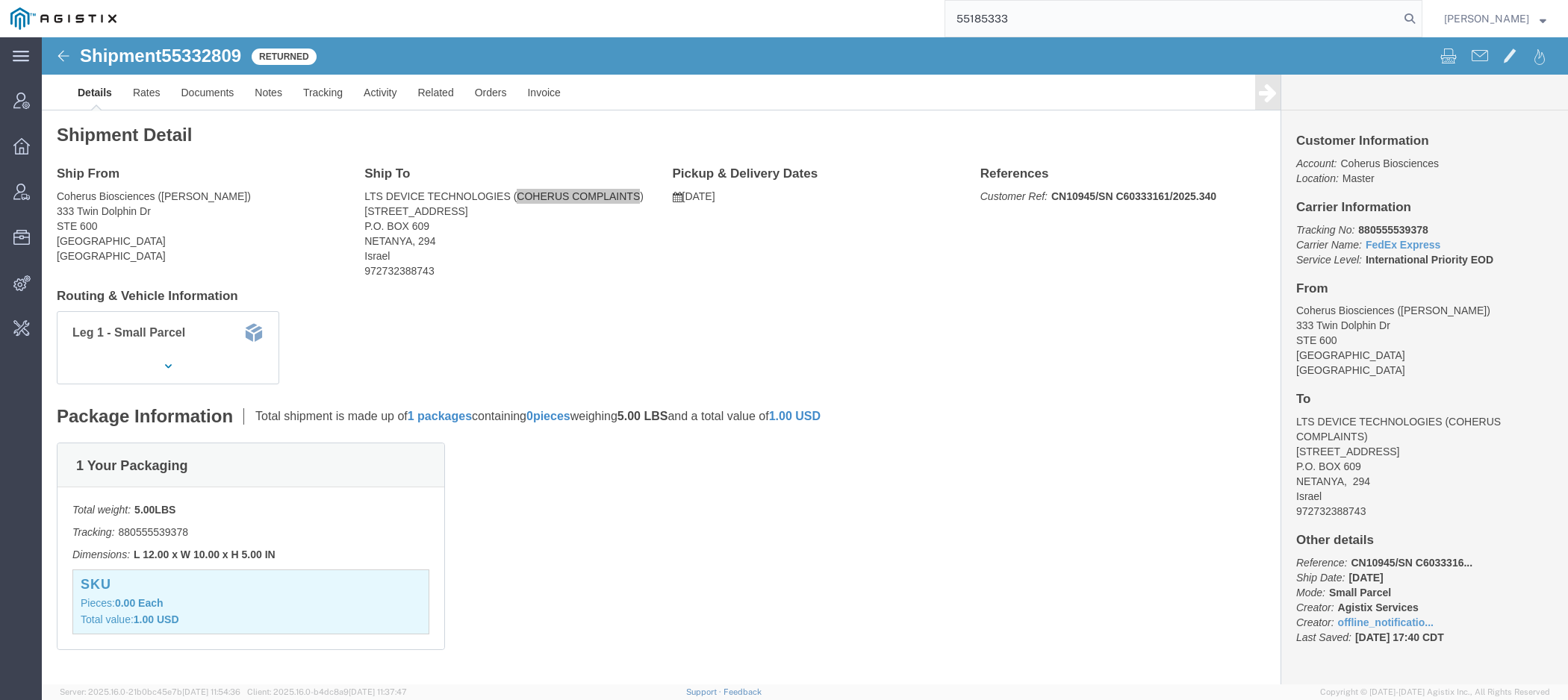
type input "55185333"
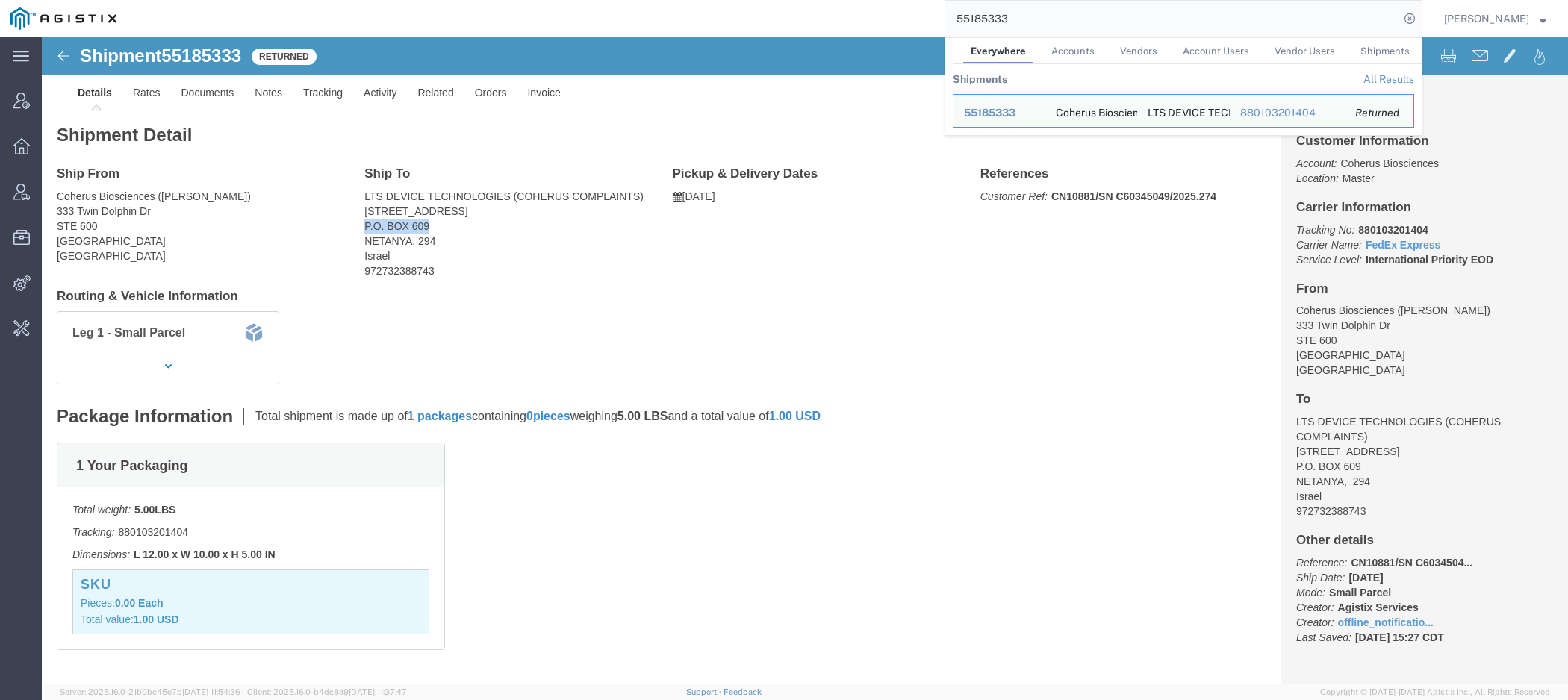
drag, startPoint x: 325, startPoint y: 189, endPoint x: 438, endPoint y: 189, distance: 113.0
click address "LTS DEVICE TECHNOLOGIES (COHERUS COMPLAINTS) [STREET_ADDRESS] P.O. [STREET_ADDR…"
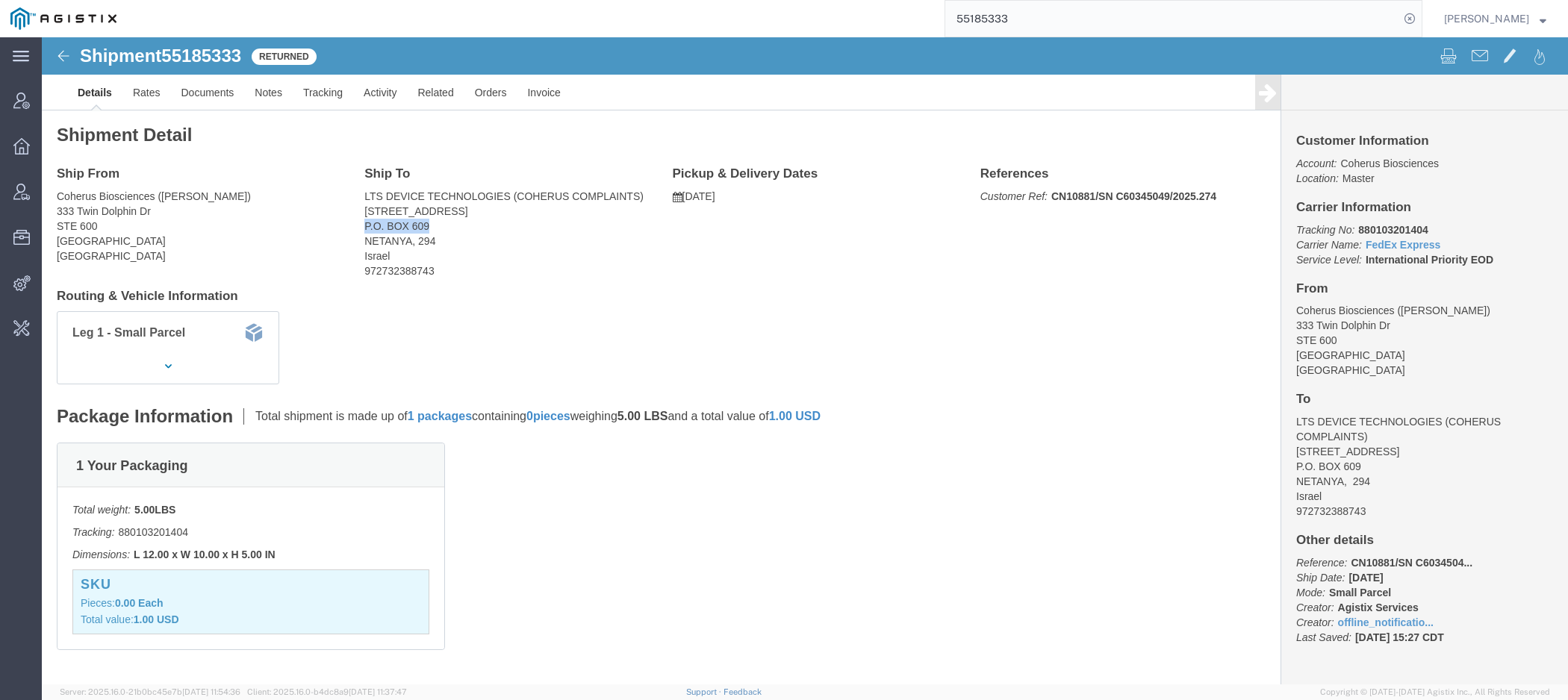
copy address "P.O. BOX 609"
